Goal: Share content

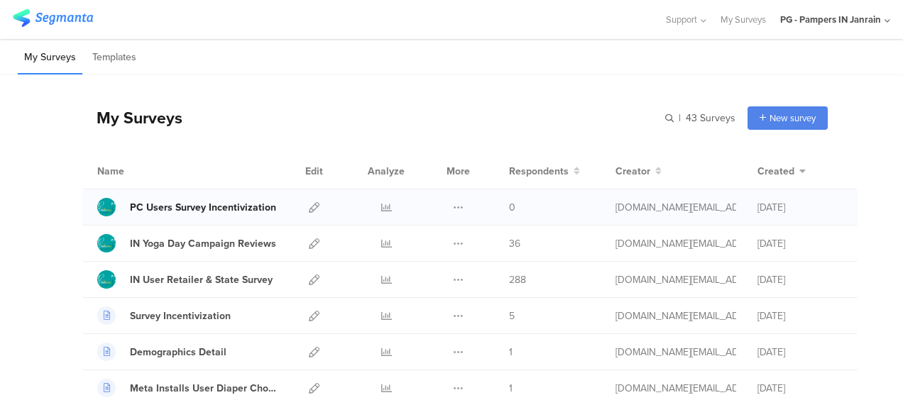
click at [213, 209] on div "PC Users Survey Incentivization" at bounding box center [203, 207] width 146 height 15
click at [309, 204] on icon at bounding box center [314, 207] width 11 height 11
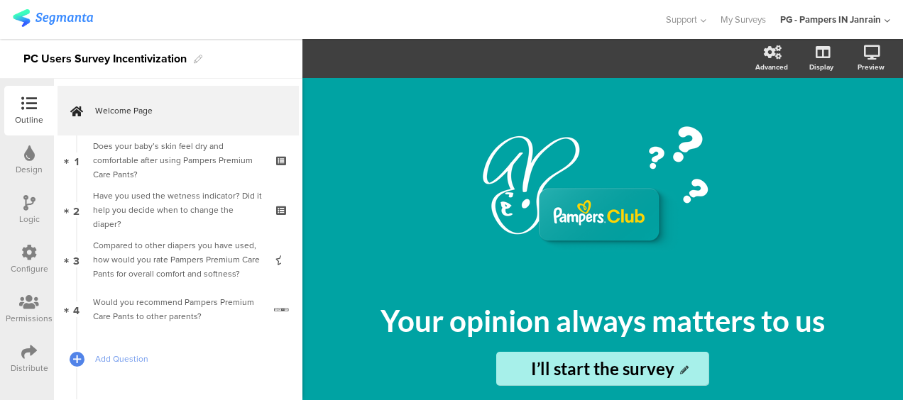
click at [26, 348] on icon at bounding box center [29, 352] width 16 height 16
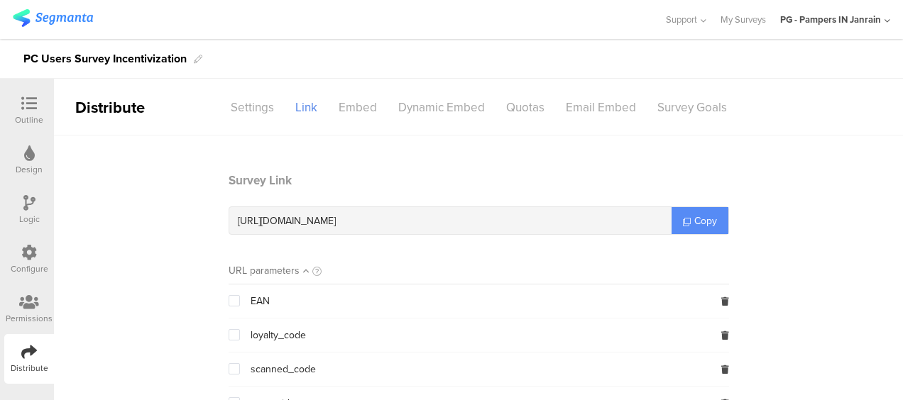
click at [694, 216] on span "Copy" at bounding box center [705, 221] width 23 height 15
